Goal: Information Seeking & Learning: Learn about a topic

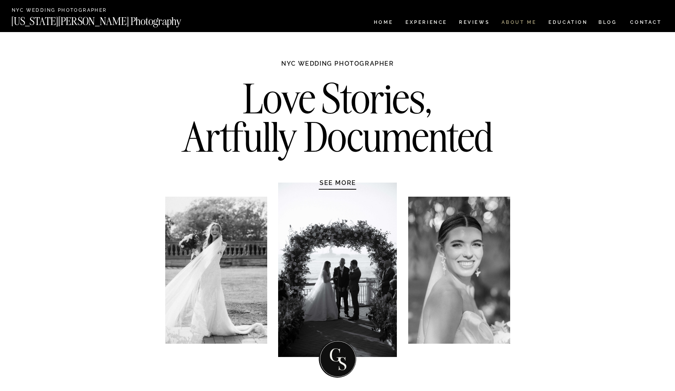
click at [514, 25] on nav "ABOUT ME" at bounding box center [519, 23] width 36 height 7
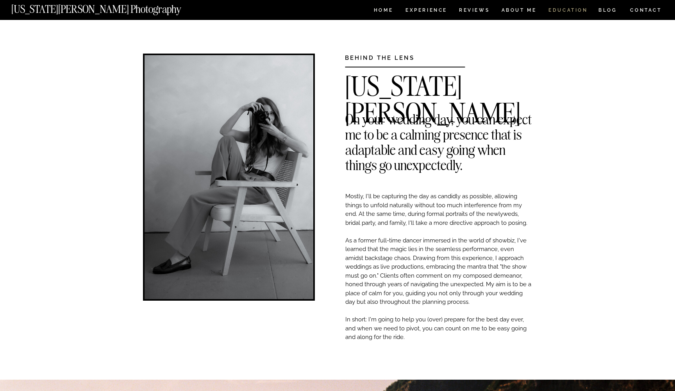
click at [562, 12] on nav "EDUCATION" at bounding box center [568, 11] width 41 height 7
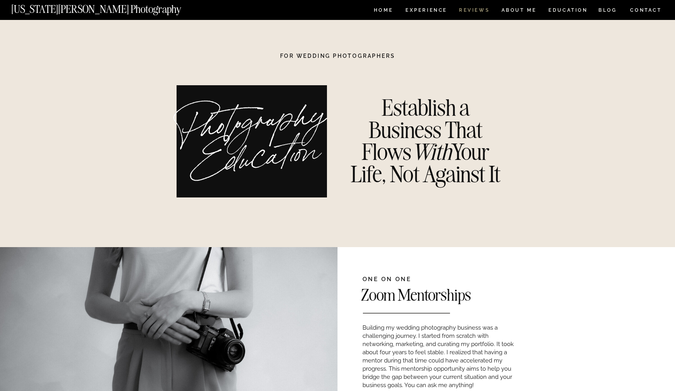
click at [470, 12] on nav "REVIEWS" at bounding box center [473, 11] width 29 height 7
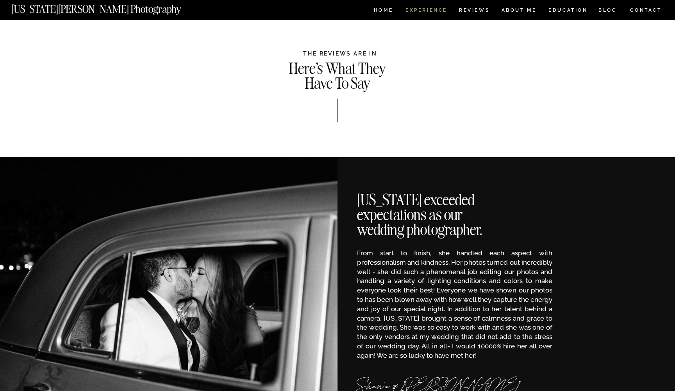
click at [418, 13] on nav "Experience" at bounding box center [425, 11] width 41 height 7
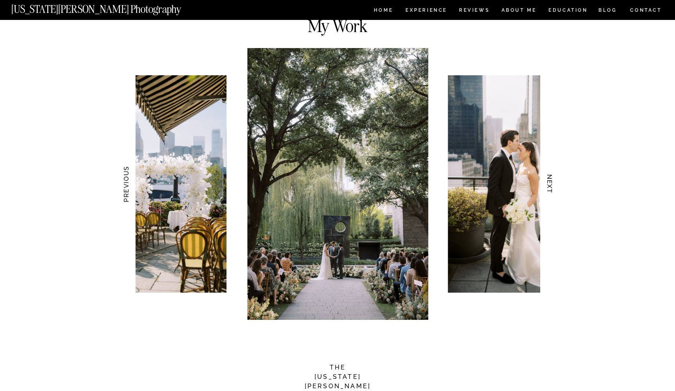
scroll to position [724, 0]
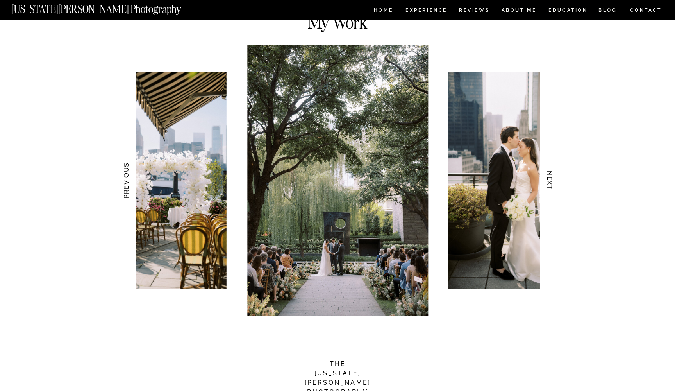
click at [550, 186] on h3 "NEXT" at bounding box center [550, 180] width 8 height 49
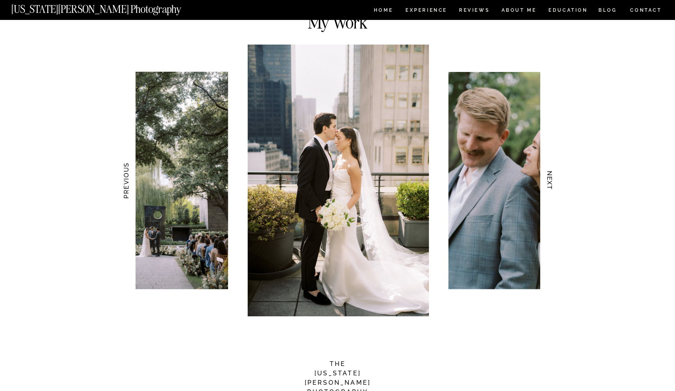
click at [550, 186] on h3 "NEXT" at bounding box center [550, 180] width 8 height 49
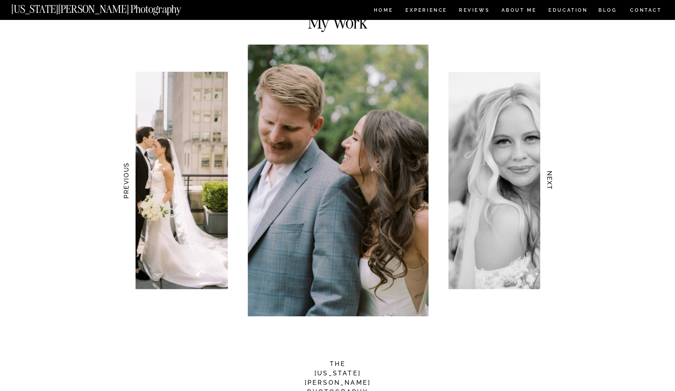
click at [550, 186] on h3 "NEXT" at bounding box center [550, 180] width 8 height 49
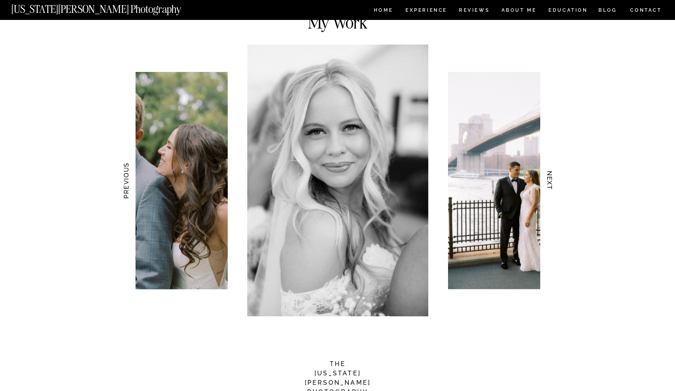
click at [550, 186] on h3 "NEXT" at bounding box center [550, 180] width 8 height 49
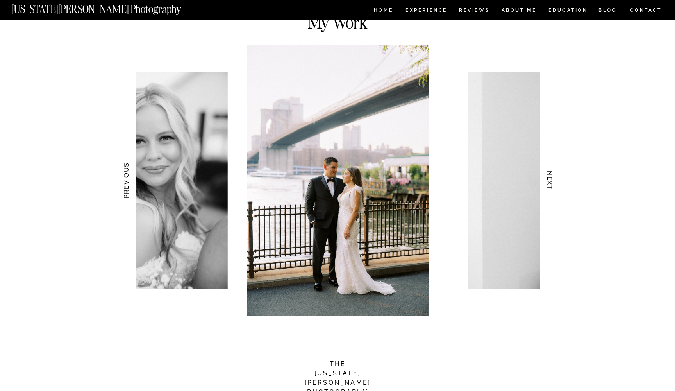
click at [550, 186] on h3 "NEXT" at bounding box center [550, 180] width 8 height 49
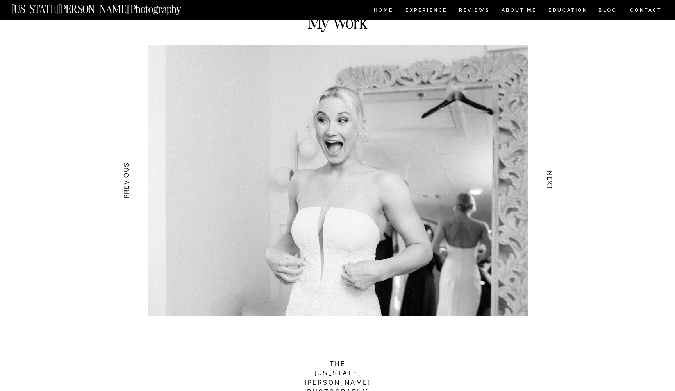
click at [550, 186] on h3 "NEXT" at bounding box center [550, 180] width 8 height 49
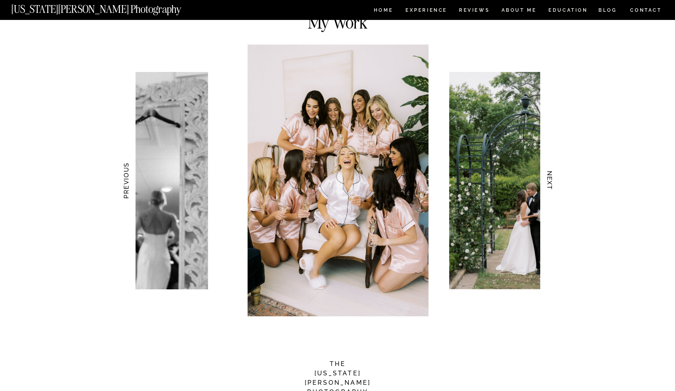
click at [550, 186] on h3 "NEXT" at bounding box center [550, 180] width 8 height 49
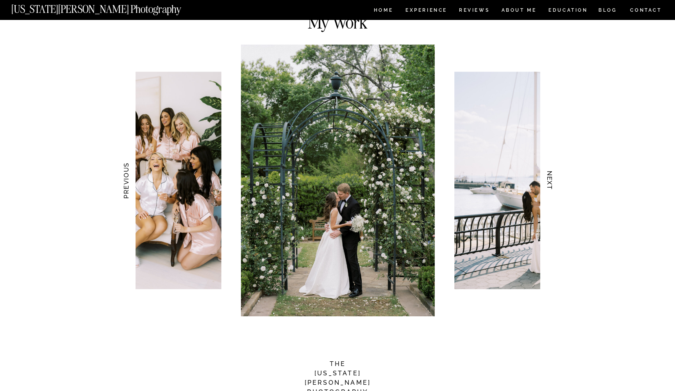
click at [550, 186] on h3 "NEXT" at bounding box center [550, 180] width 8 height 49
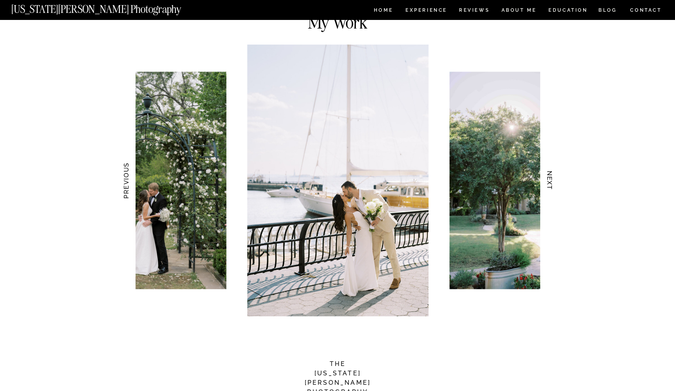
click at [550, 186] on h3 "NEXT" at bounding box center [550, 180] width 8 height 49
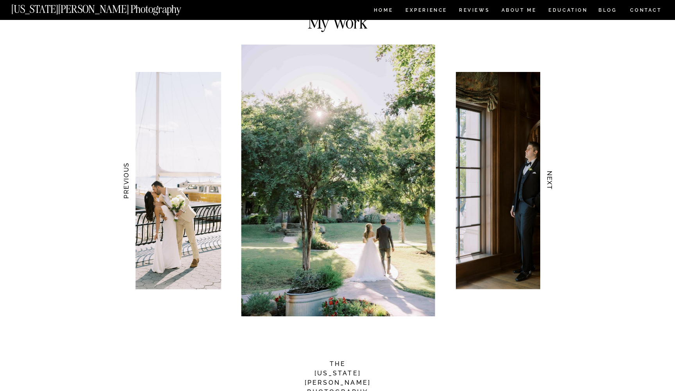
click at [550, 186] on h3 "NEXT" at bounding box center [550, 180] width 8 height 49
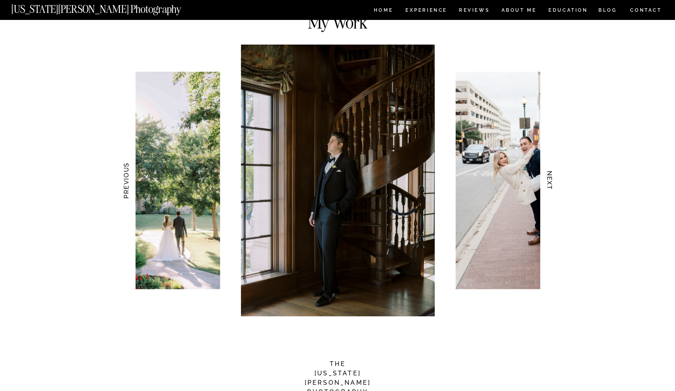
click at [550, 186] on h3 "NEXT" at bounding box center [550, 180] width 8 height 49
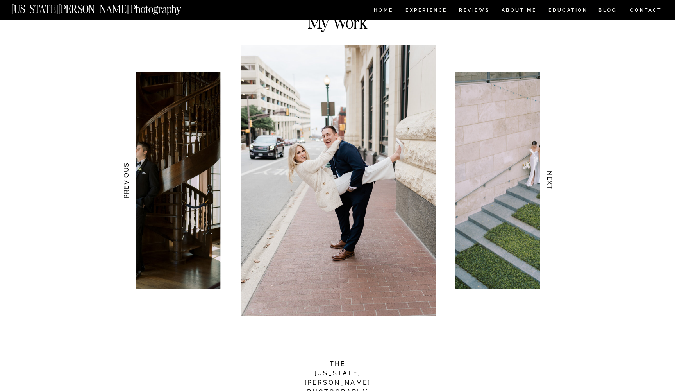
click at [550, 186] on h3 "NEXT" at bounding box center [550, 180] width 8 height 49
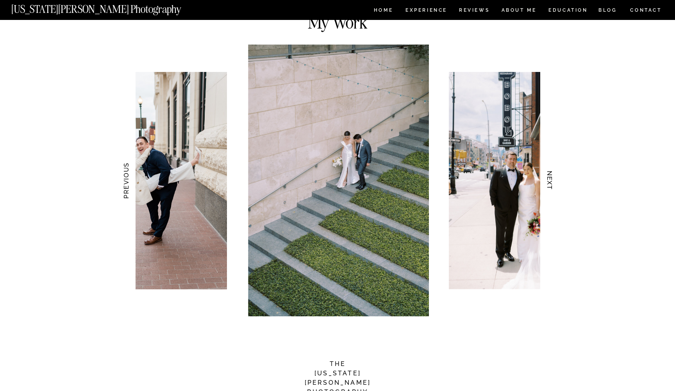
click at [550, 186] on h3 "NEXT" at bounding box center [550, 180] width 8 height 49
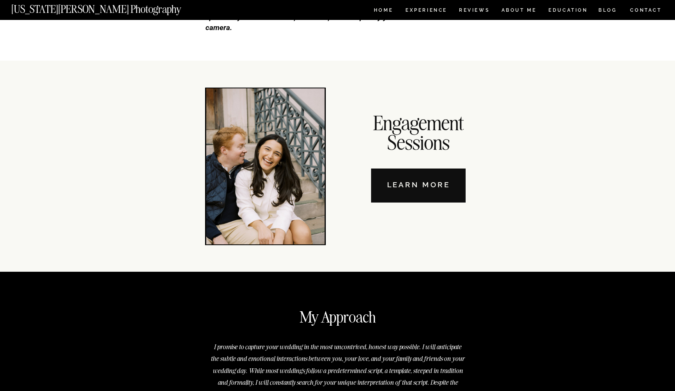
scroll to position [2691, 0]
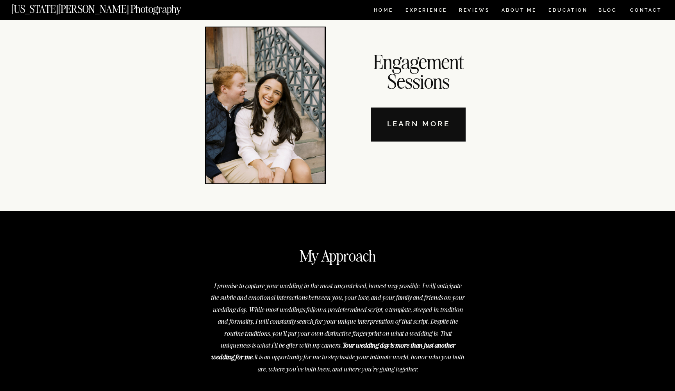
click at [419, 125] on nav "Learn More" at bounding box center [418, 124] width 95 height 34
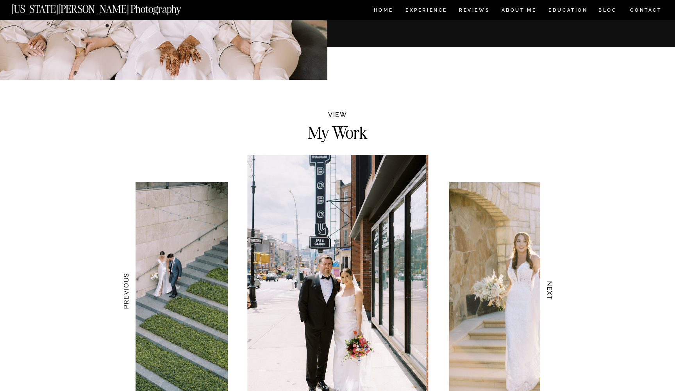
scroll to position [612, 0]
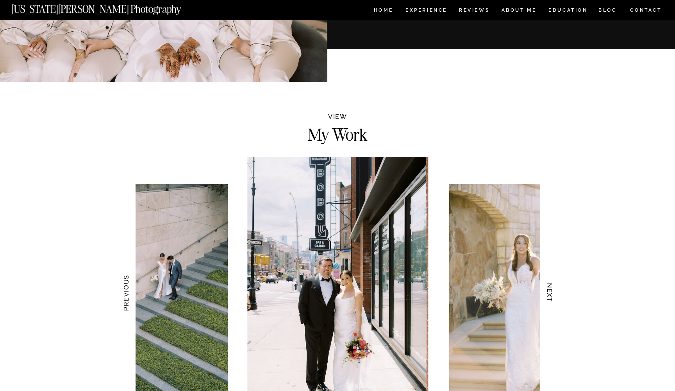
click at [550, 293] on h3 "NEXT" at bounding box center [550, 292] width 8 height 49
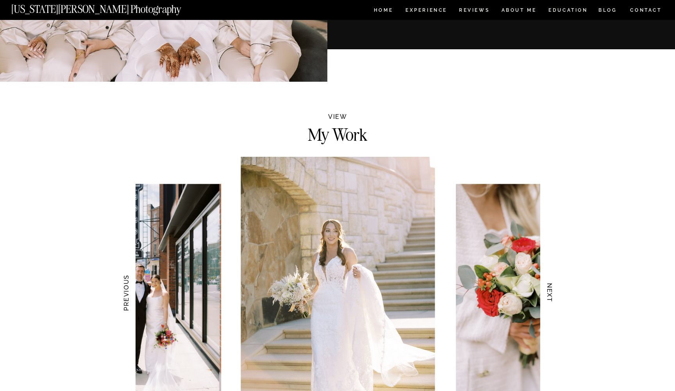
click at [550, 293] on h3 "NEXT" at bounding box center [550, 292] width 8 height 49
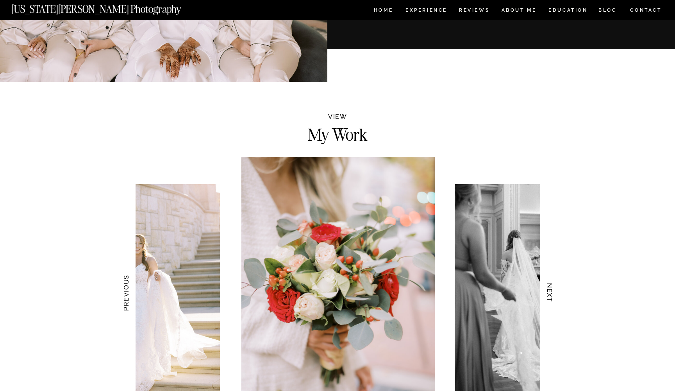
click at [550, 293] on h3 "NEXT" at bounding box center [550, 292] width 8 height 49
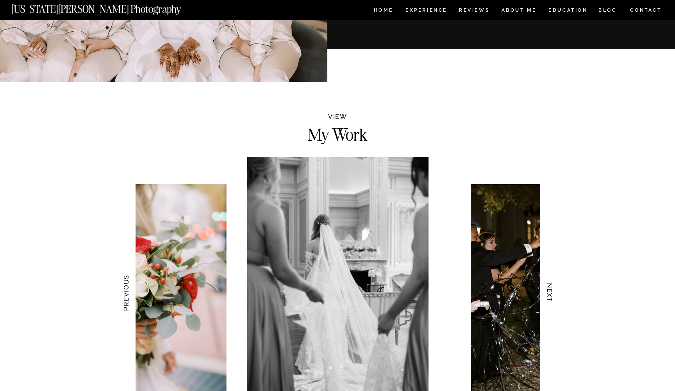
click at [550, 293] on h3 "NEXT" at bounding box center [550, 292] width 8 height 49
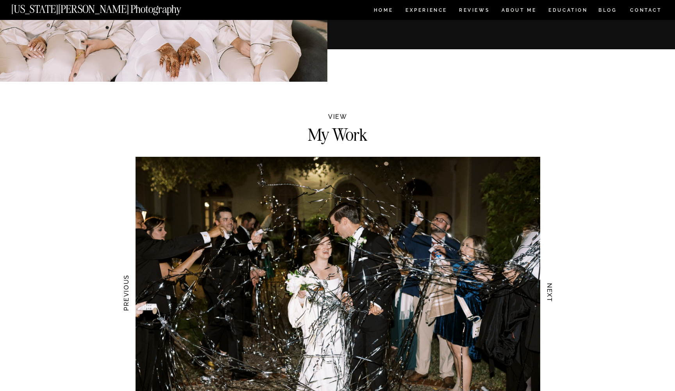
click at [550, 293] on h3 "NEXT" at bounding box center [550, 292] width 8 height 49
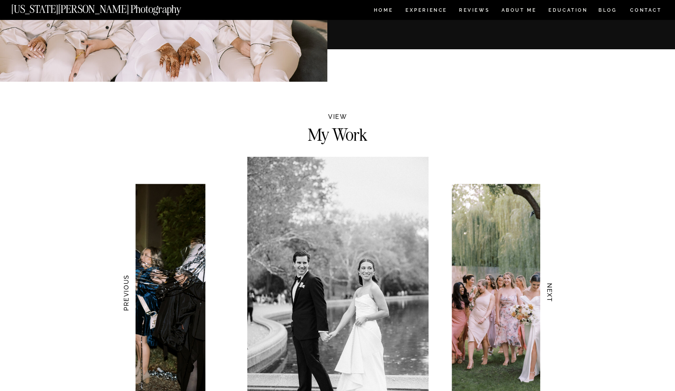
click at [550, 293] on h3 "NEXT" at bounding box center [550, 292] width 8 height 49
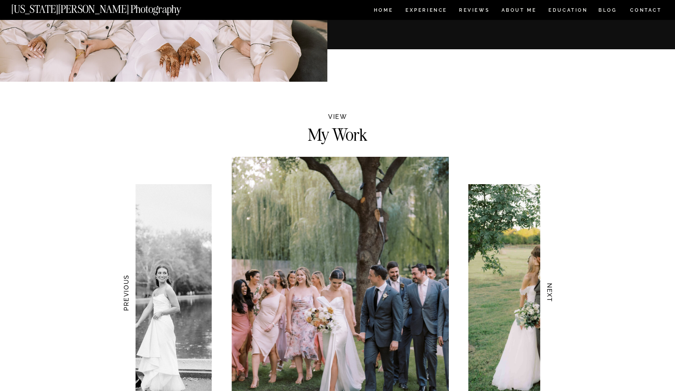
click at [550, 293] on h3 "NEXT" at bounding box center [550, 292] width 8 height 49
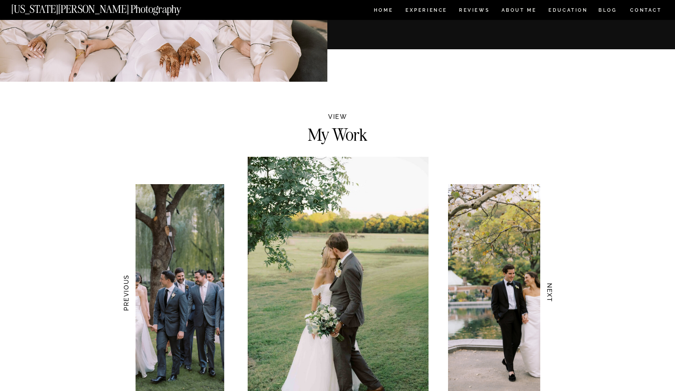
click at [550, 293] on h3 "NEXT" at bounding box center [550, 292] width 8 height 49
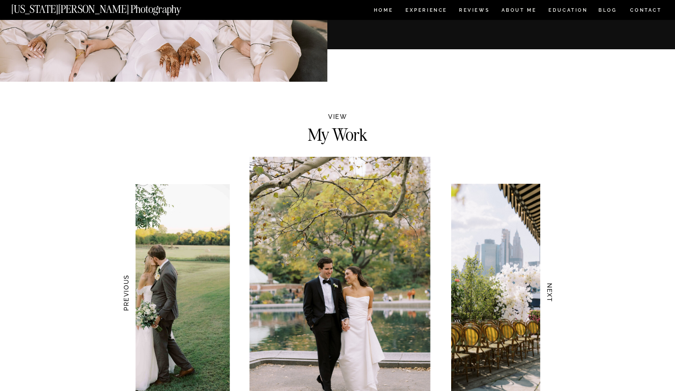
click at [550, 293] on h3 "NEXT" at bounding box center [550, 292] width 8 height 49
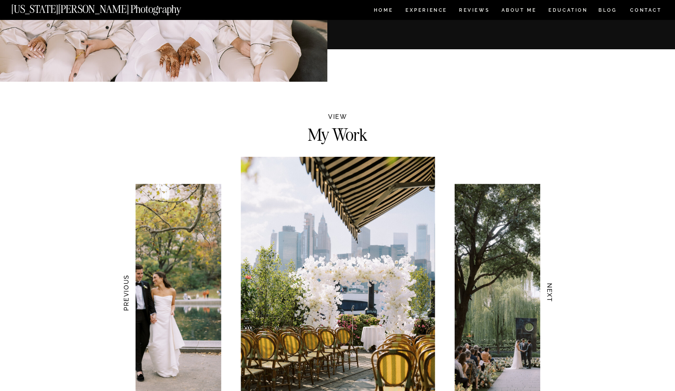
click at [550, 293] on h3 "NEXT" at bounding box center [550, 292] width 8 height 49
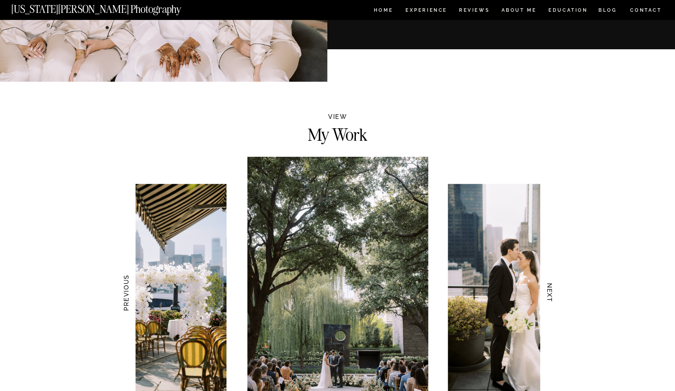
click at [550, 293] on h3 "NEXT" at bounding box center [550, 292] width 8 height 49
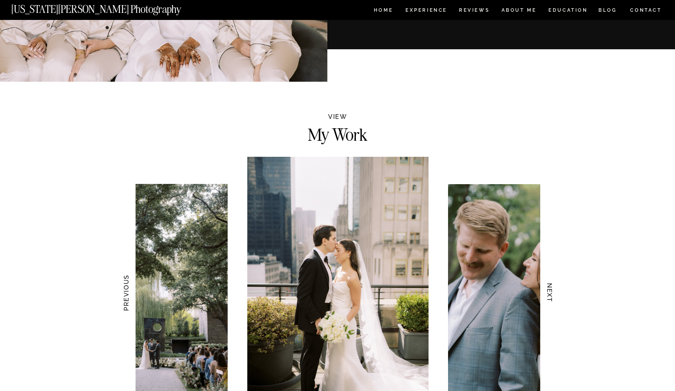
click at [550, 293] on h3 "NEXT" at bounding box center [550, 292] width 8 height 49
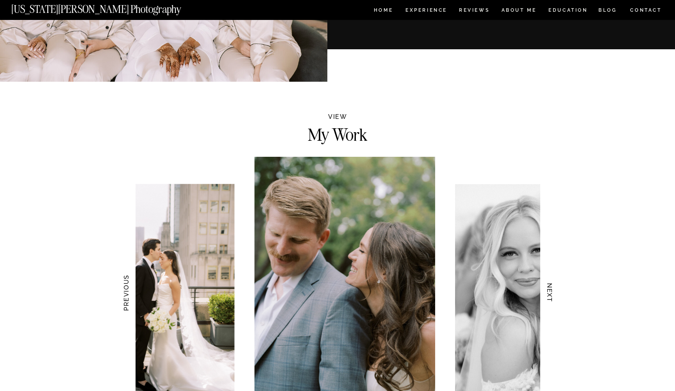
click at [550, 293] on h3 "NEXT" at bounding box center [550, 292] width 8 height 49
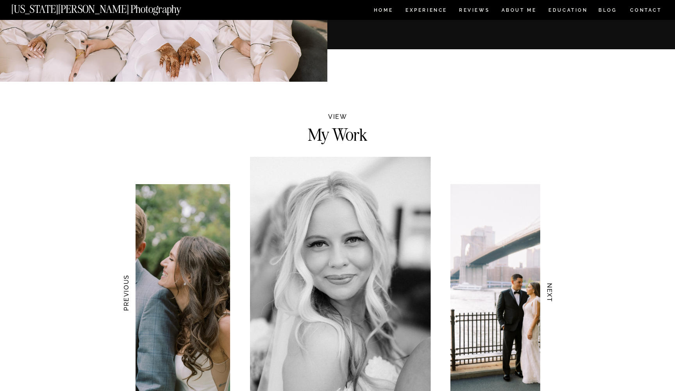
click at [550, 293] on h3 "NEXT" at bounding box center [550, 292] width 8 height 49
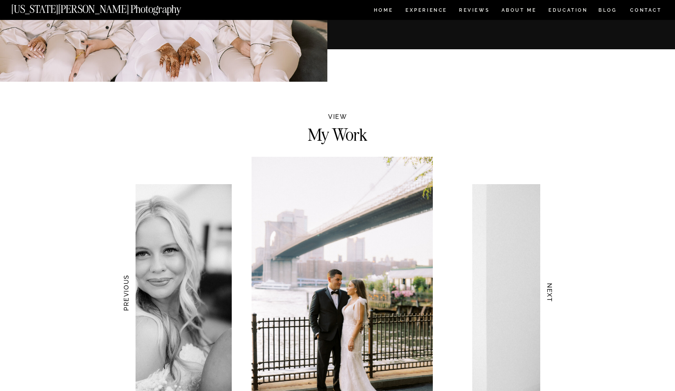
click at [550, 293] on h3 "NEXT" at bounding box center [550, 292] width 8 height 49
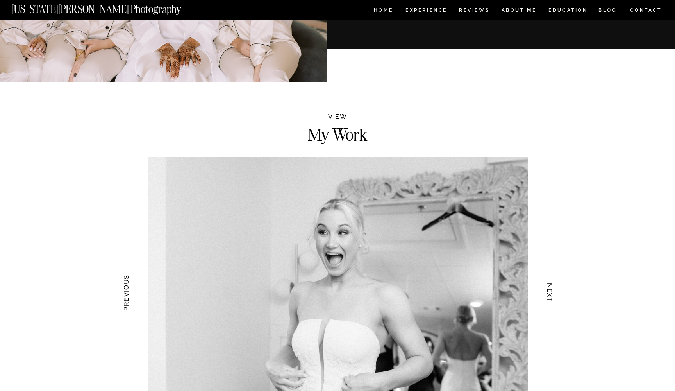
click at [550, 293] on h3 "NEXT" at bounding box center [550, 292] width 8 height 49
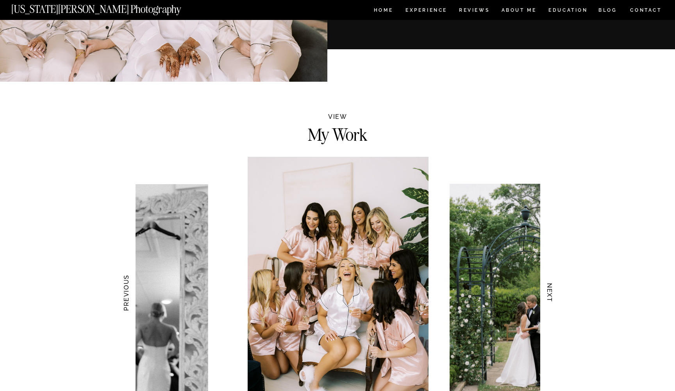
click at [550, 293] on h3 "NEXT" at bounding box center [550, 292] width 8 height 49
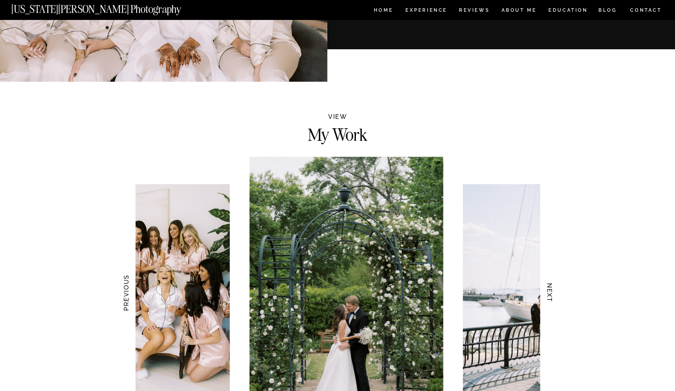
click at [550, 293] on h3 "NEXT" at bounding box center [550, 292] width 8 height 49
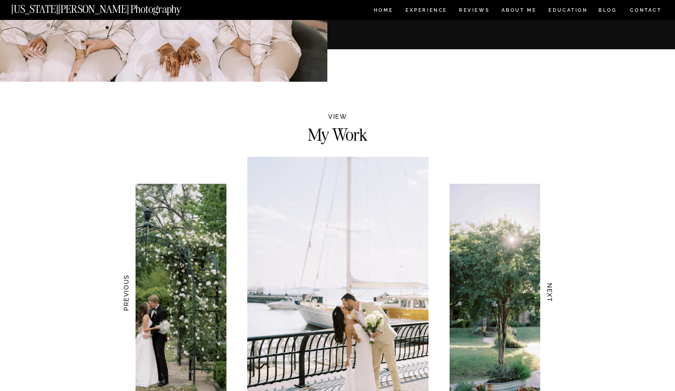
click at [550, 293] on h3 "NEXT" at bounding box center [550, 292] width 8 height 49
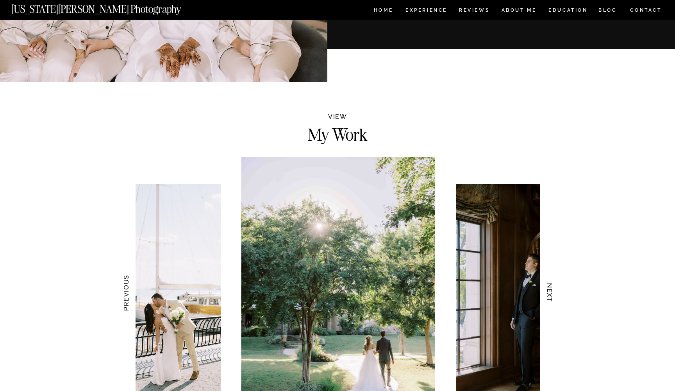
click at [550, 293] on h3 "NEXT" at bounding box center [550, 292] width 8 height 49
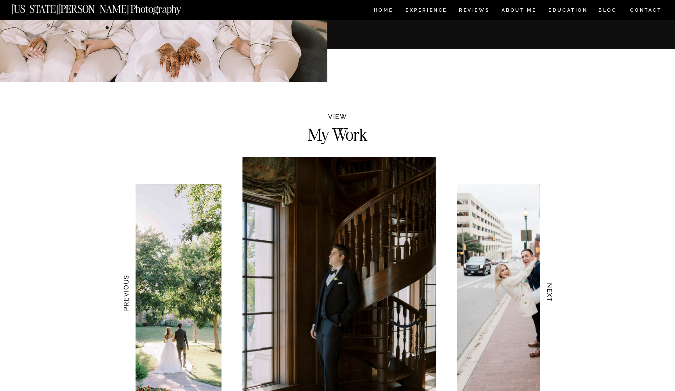
click at [550, 293] on h3 "NEXT" at bounding box center [550, 292] width 8 height 49
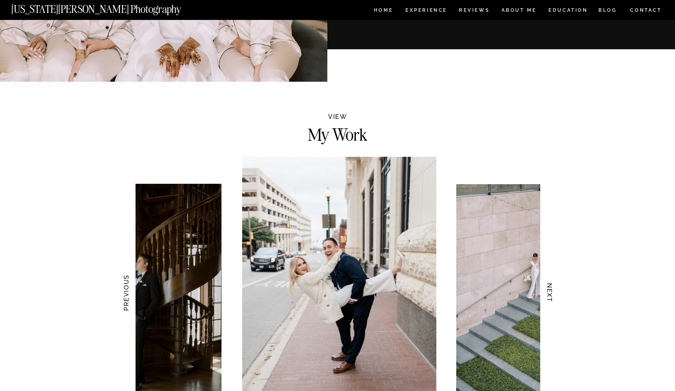
click at [550, 293] on h3 "NEXT" at bounding box center [550, 292] width 8 height 49
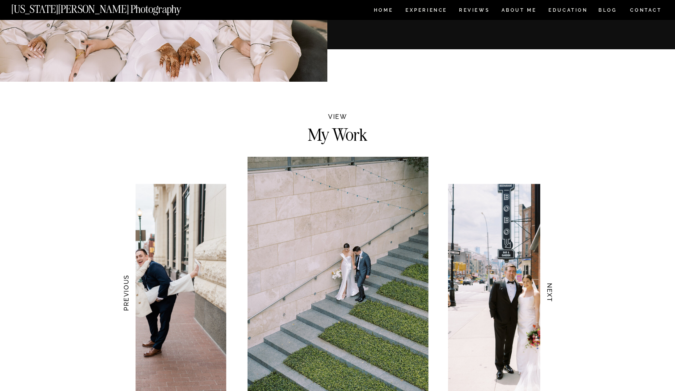
click at [550, 293] on h3 "NEXT" at bounding box center [550, 292] width 8 height 49
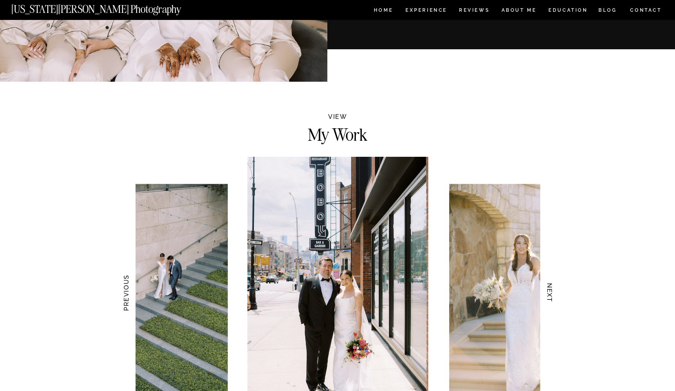
click at [550, 293] on h3 "NEXT" at bounding box center [550, 292] width 8 height 49
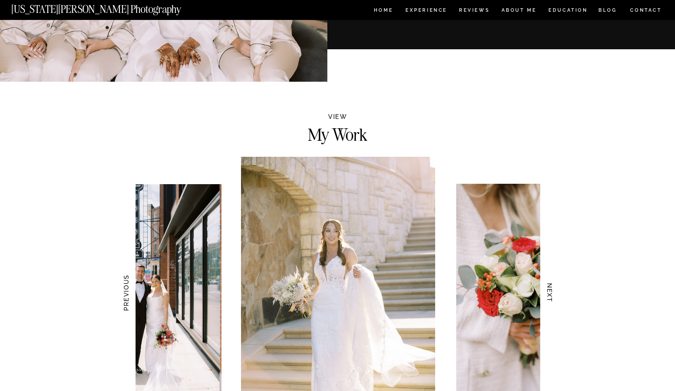
click at [550, 293] on h3 "NEXT" at bounding box center [550, 292] width 8 height 49
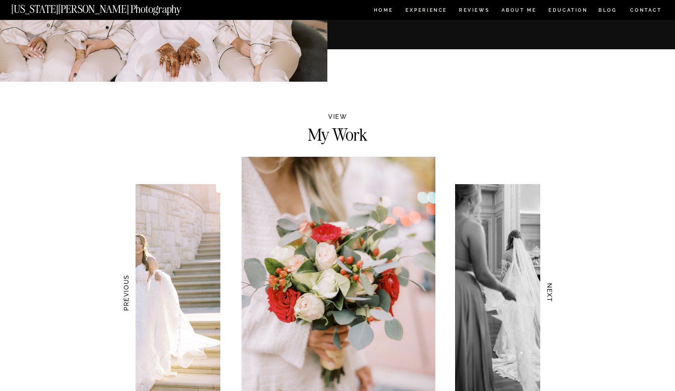
click at [550, 293] on h3 "NEXT" at bounding box center [550, 292] width 8 height 49
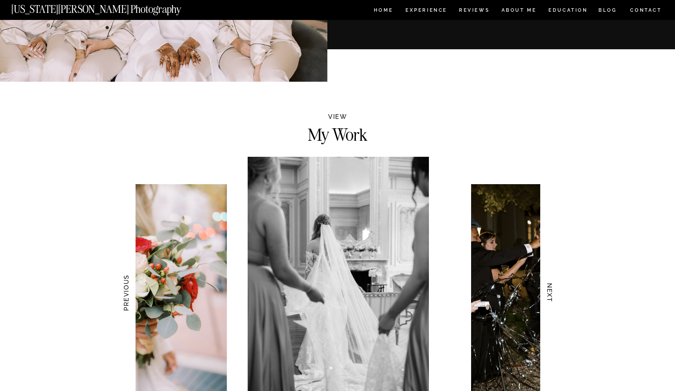
click at [550, 293] on h3 "NEXT" at bounding box center [550, 292] width 8 height 49
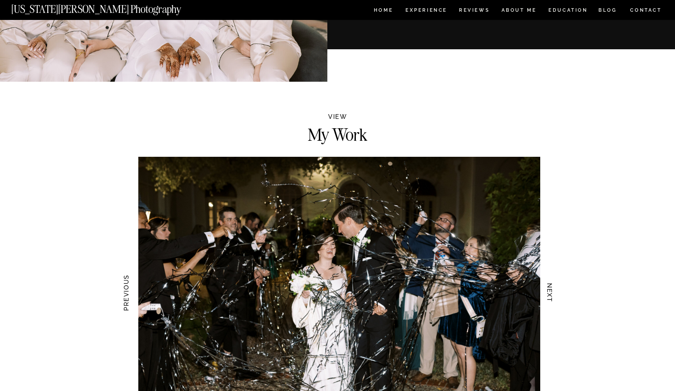
click at [550, 293] on h3 "NEXT" at bounding box center [550, 292] width 8 height 49
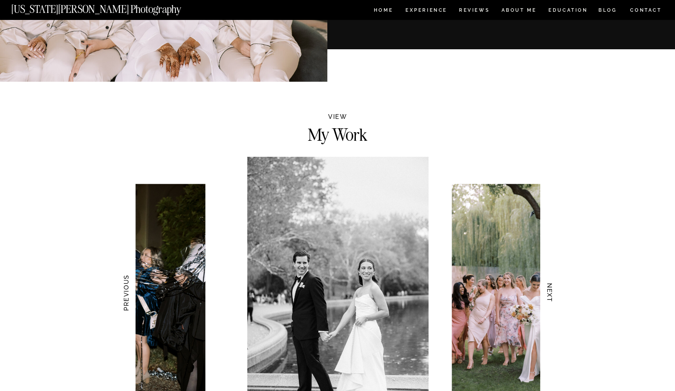
click at [550, 293] on h3 "NEXT" at bounding box center [550, 292] width 8 height 49
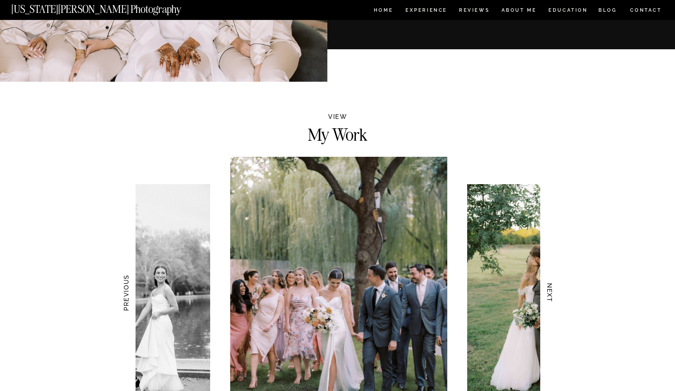
click at [550, 293] on h3 "NEXT" at bounding box center [550, 292] width 8 height 49
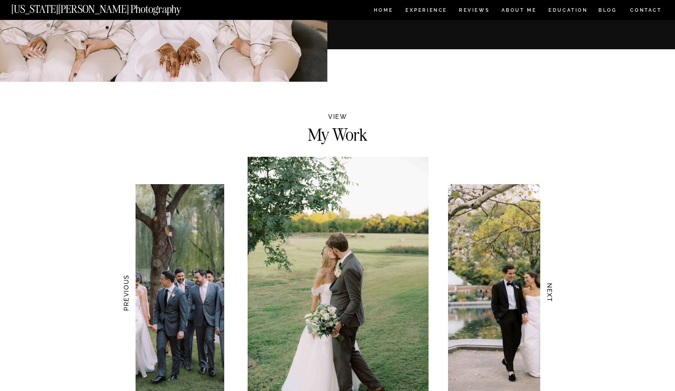
click at [550, 293] on h3 "NEXT" at bounding box center [550, 292] width 8 height 49
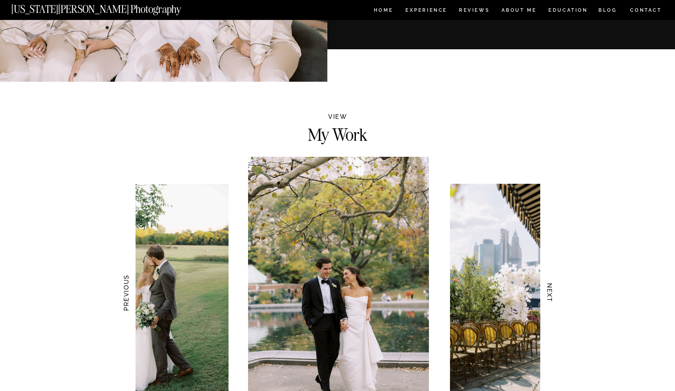
click at [550, 293] on h3 "NEXT" at bounding box center [550, 292] width 8 height 49
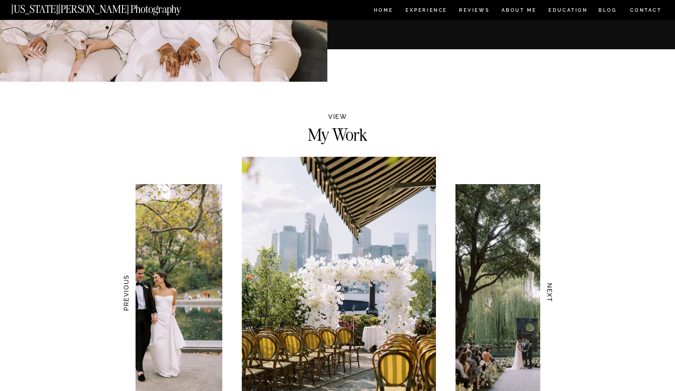
click at [550, 293] on h3 "NEXT" at bounding box center [550, 292] width 8 height 49
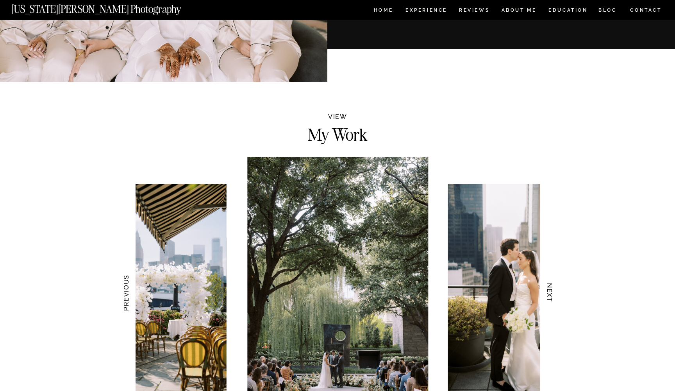
click at [550, 293] on h3 "NEXT" at bounding box center [550, 292] width 8 height 49
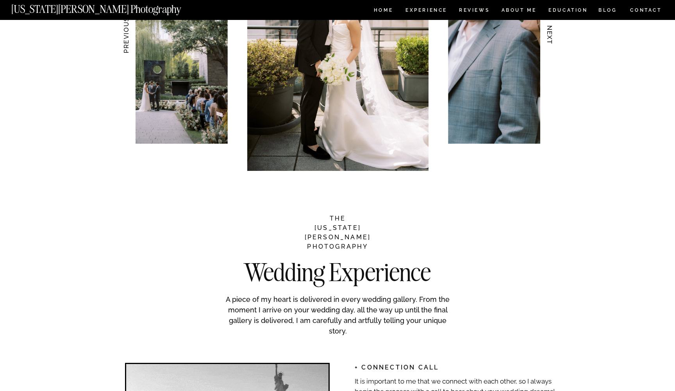
scroll to position [910, 0]
